Goal: Task Accomplishment & Management: Complete application form

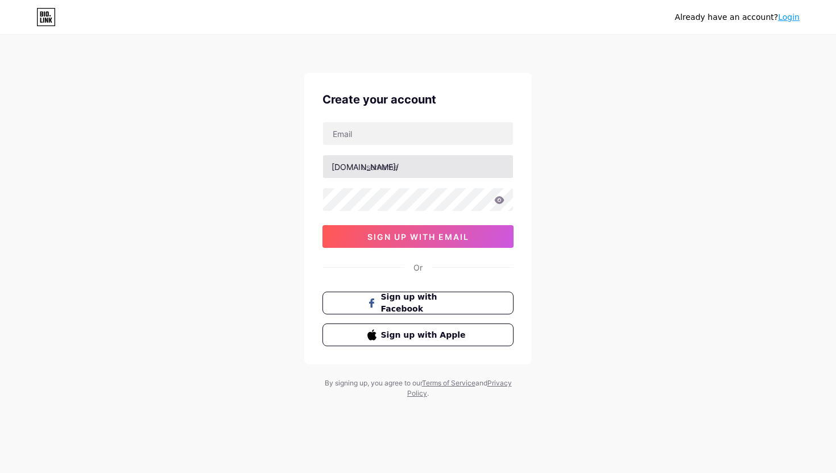
click at [437, 159] on input "text" at bounding box center [418, 166] width 190 height 23
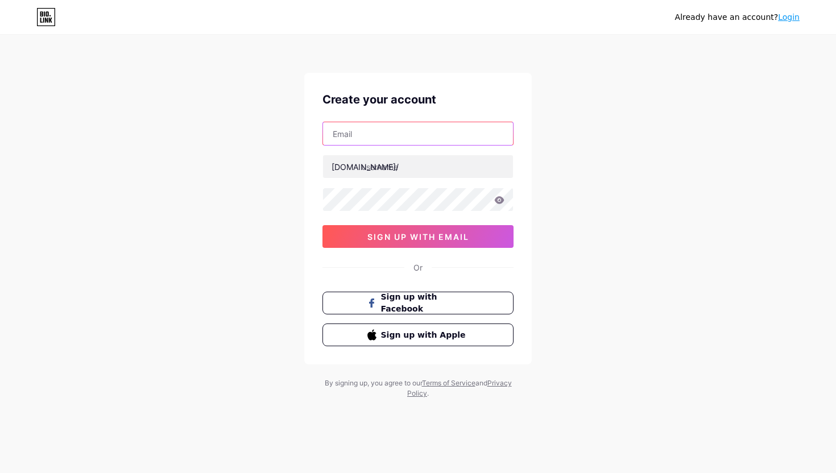
click at [456, 137] on input "text" at bounding box center [418, 133] width 190 height 23
type input "[EMAIL_ADDRESS][DOMAIN_NAME]"
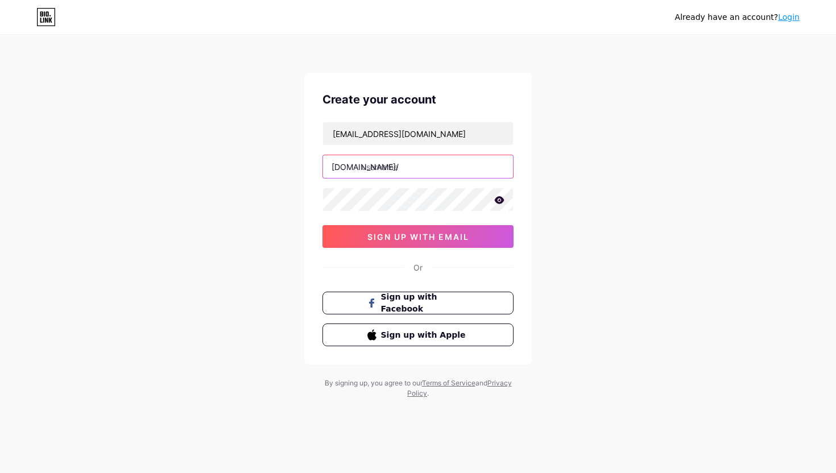
click at [426, 175] on input "text" at bounding box center [418, 166] width 190 height 23
type input "mdrafsanraz"
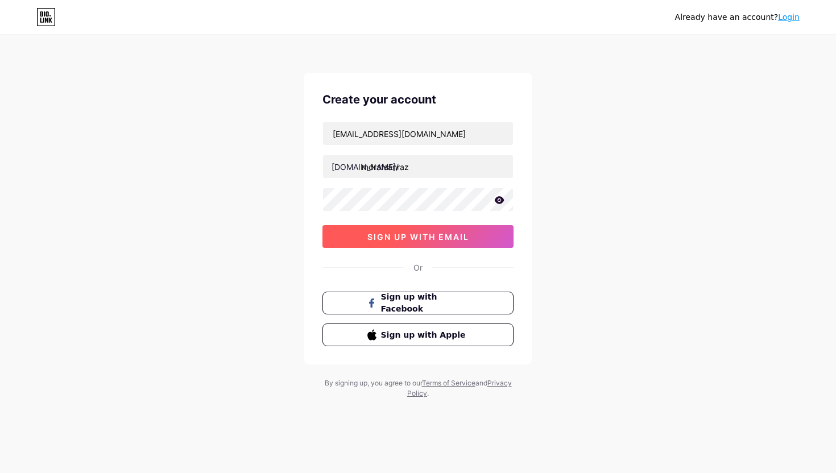
click at [464, 240] on span "sign up with email" at bounding box center [418, 237] width 102 height 10
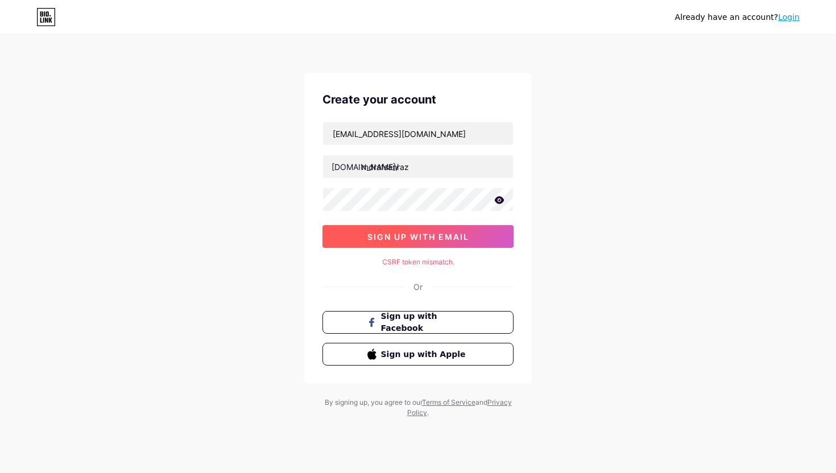
click at [444, 238] on span "sign up with email" at bounding box center [418, 237] width 102 height 10
